Goal: Task Accomplishment & Management: Use online tool/utility

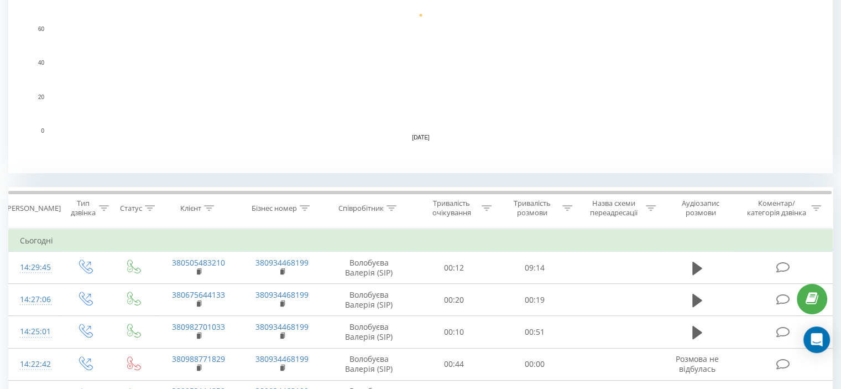
scroll to position [295, 0]
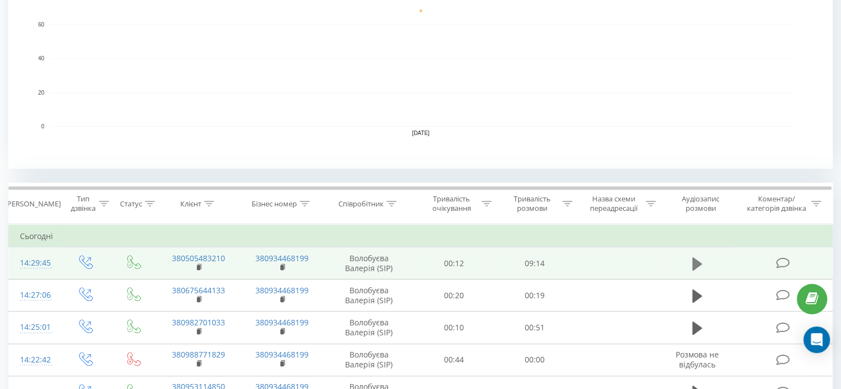
click at [694, 260] on icon at bounding box center [697, 262] width 10 height 13
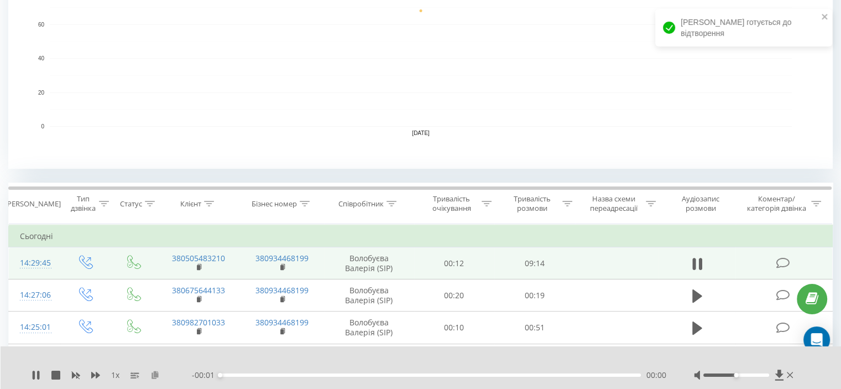
click at [153, 376] on icon at bounding box center [154, 374] width 9 height 8
click at [42, 373] on div "1 x" at bounding box center [112, 374] width 160 height 11
click at [38, 373] on icon at bounding box center [38, 374] width 2 height 9
